Goal: Book appointment/travel/reservation

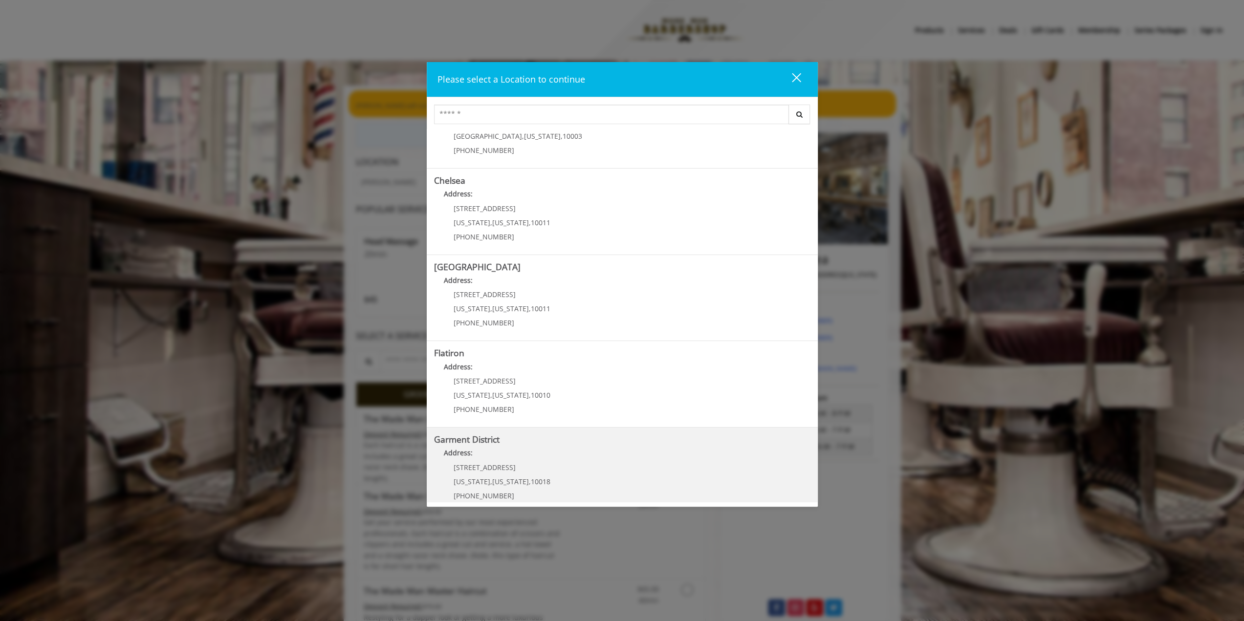
scroll to position [49, 0]
click at [481, 459] on District "Address:" at bounding box center [622, 454] width 376 height 16
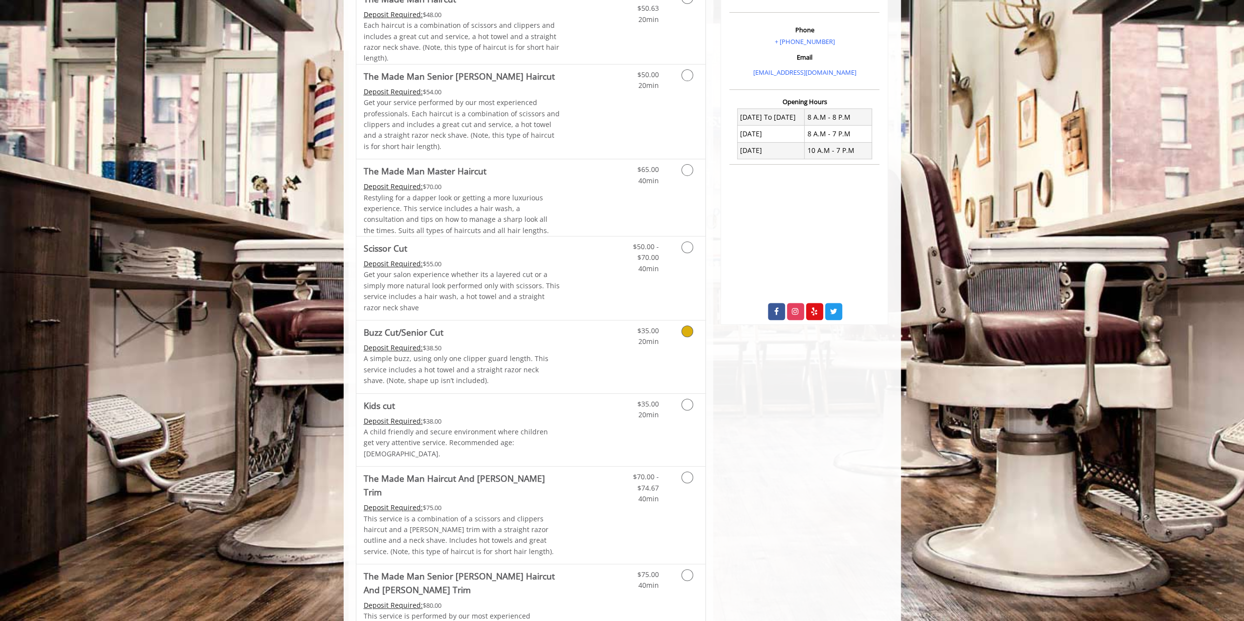
scroll to position [342, 0]
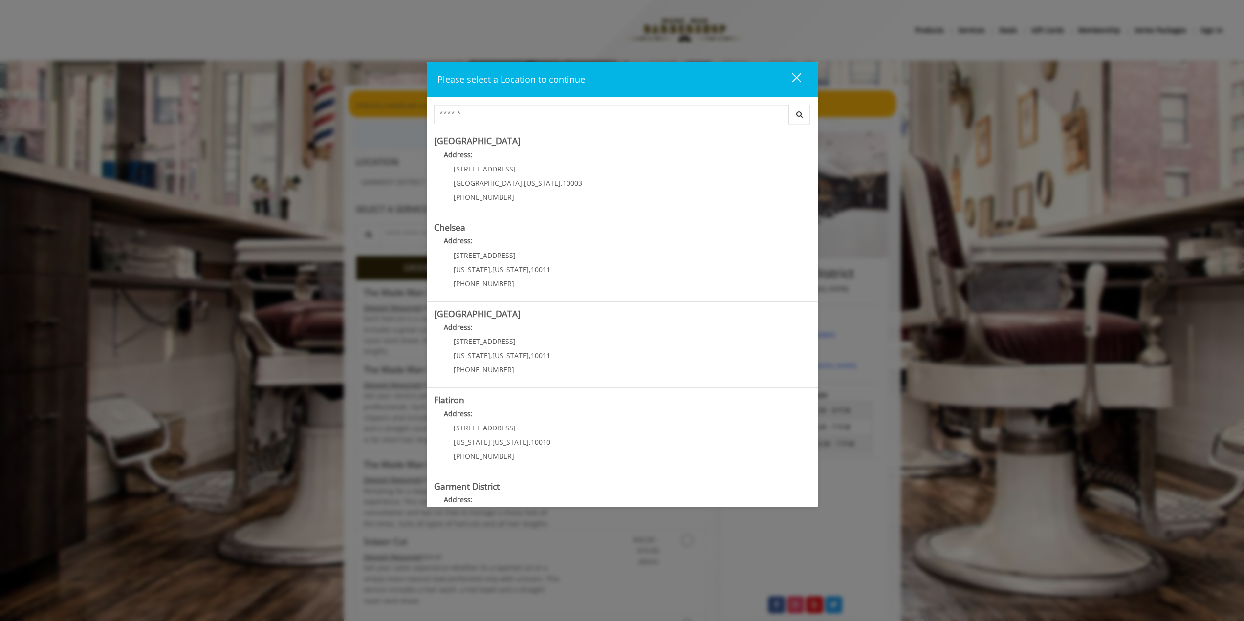
click at [787, 74] on div "close" at bounding box center [790, 79] width 20 height 15
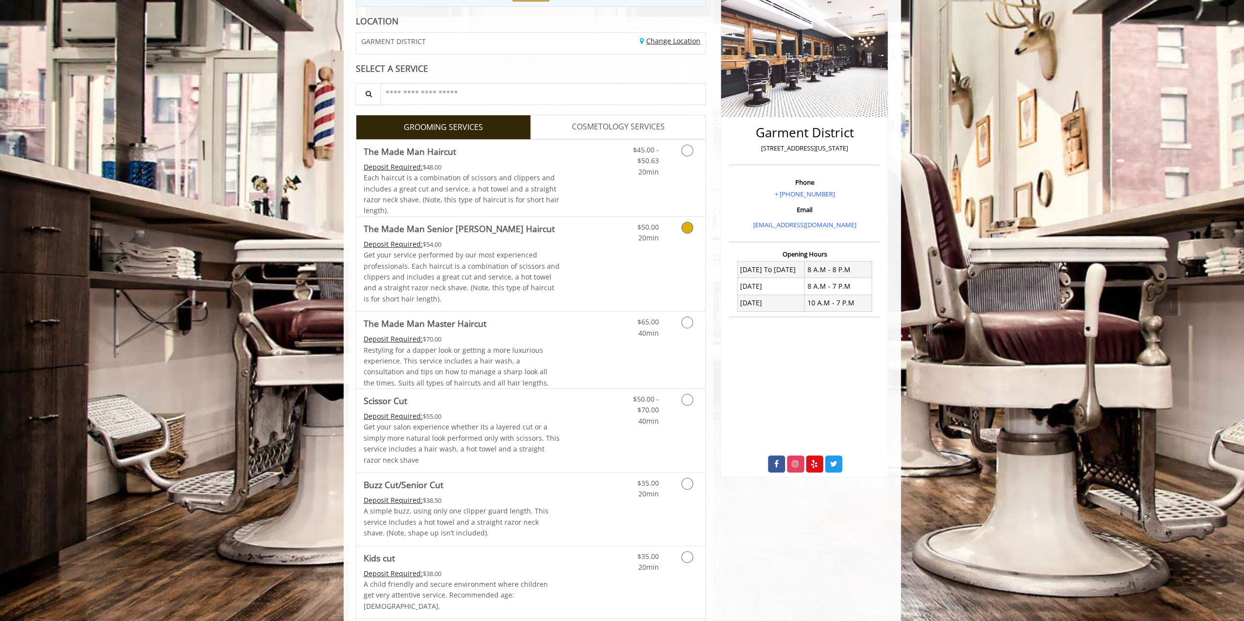
scroll to position [98, 0]
